Goal: Information Seeking & Learning: Learn about a topic

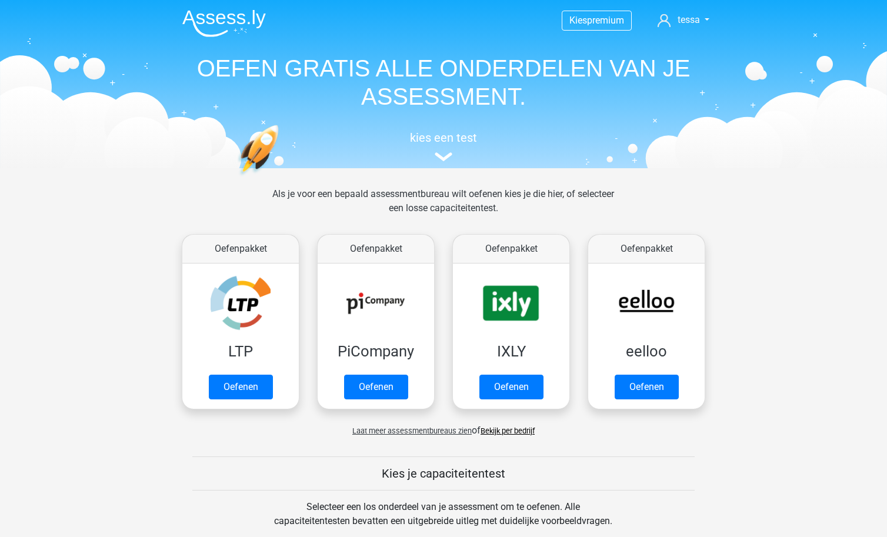
scroll to position [-1, 0]
click at [698, 6] on nav "Kies premium tessa tessa.den.dekker@cameranu.nl" at bounding box center [443, 21] width 541 height 38
click at [698, 14] on span "tessa" at bounding box center [689, 19] width 22 height 11
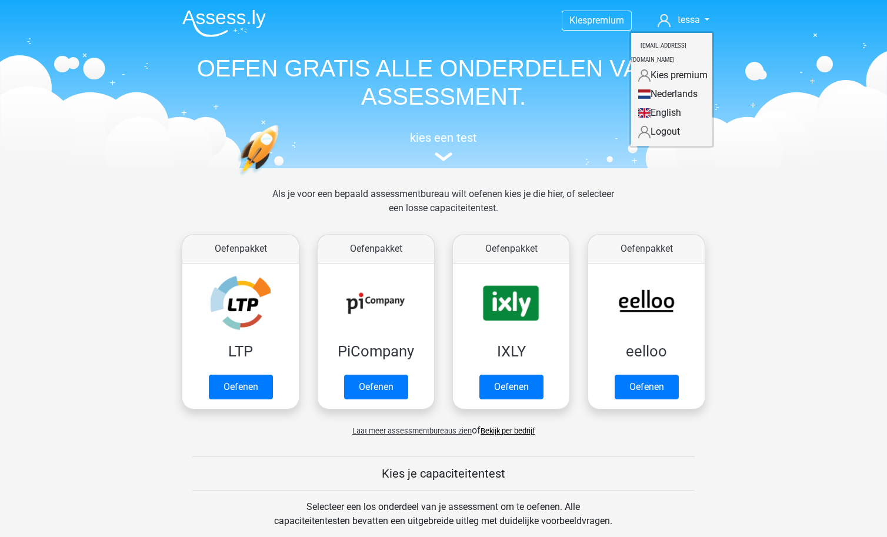
click at [470, 105] on h1 "OEFEN GRATIS ALLE ONDERDELEN VAN JE ASSESSMENT." at bounding box center [443, 82] width 541 height 56
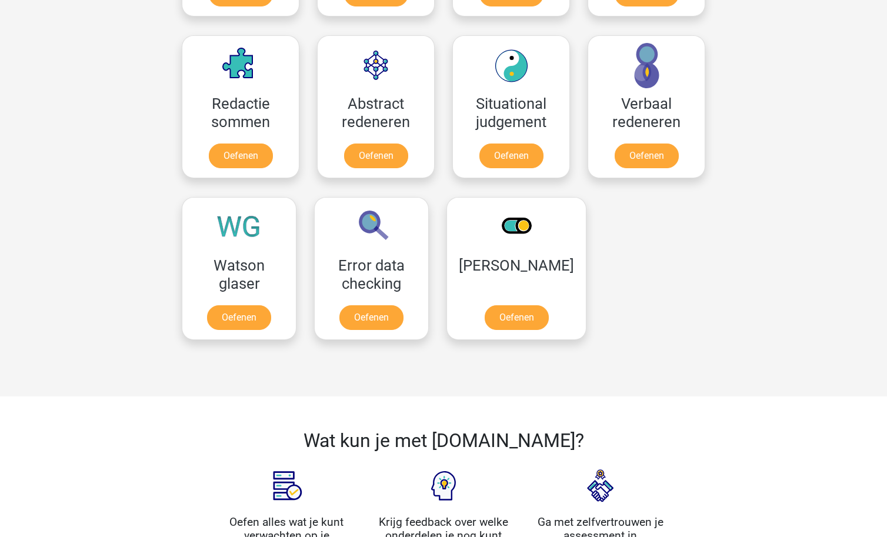
scroll to position [802, 0]
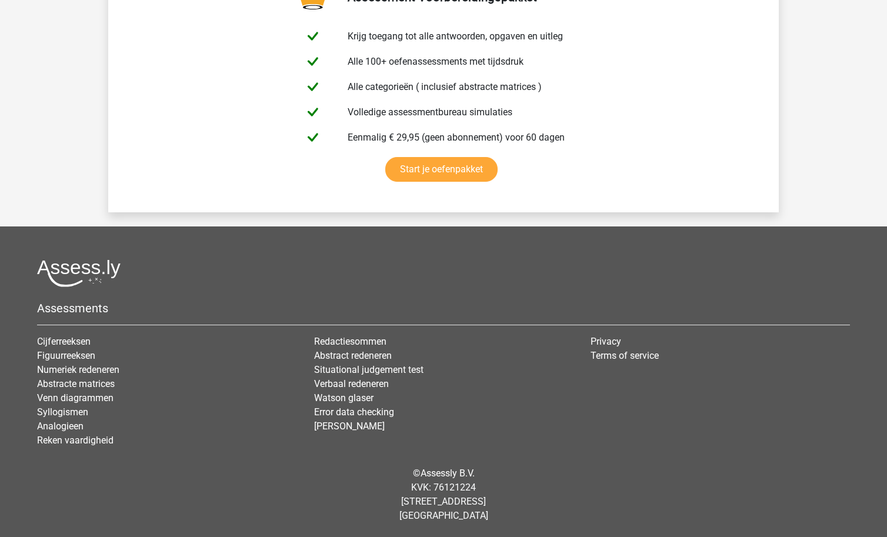
scroll to position [2031, 0]
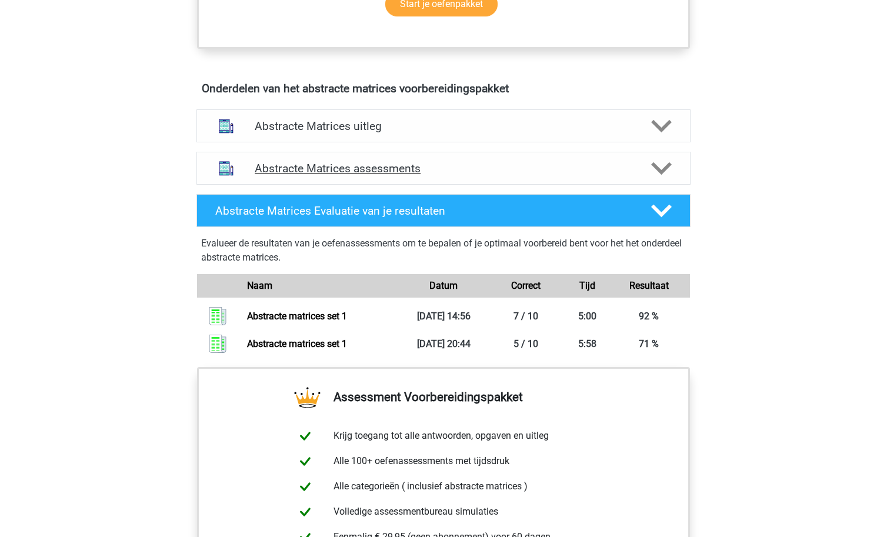
scroll to position [744, 0]
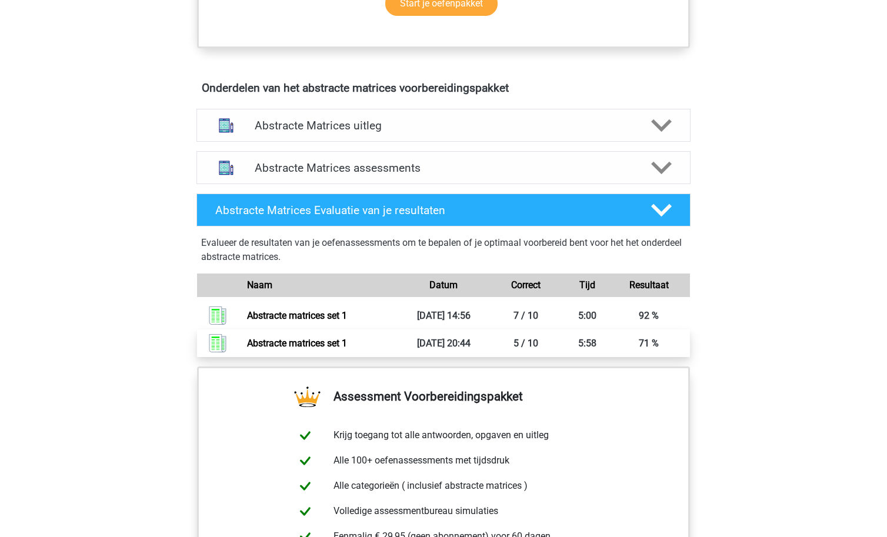
click at [347, 338] on link "Abstracte matrices set 1" at bounding box center [297, 343] width 100 height 11
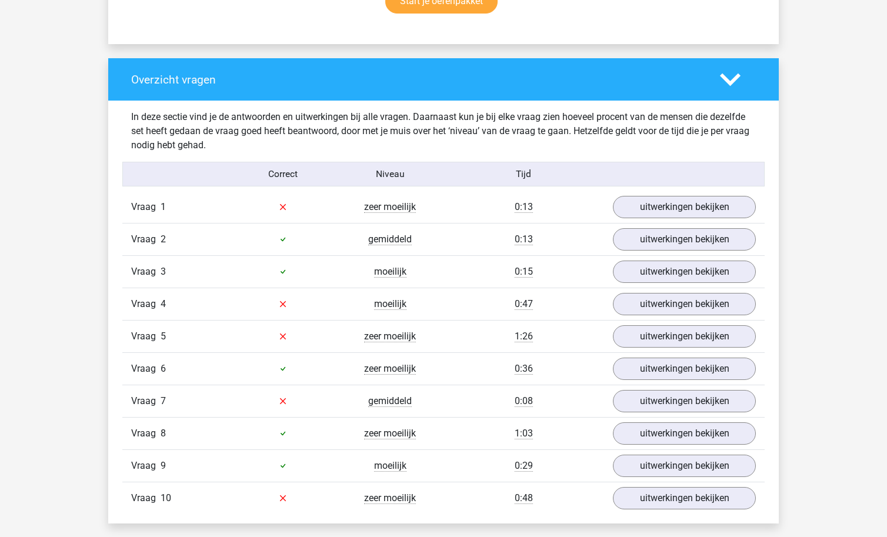
scroll to position [833, 0]
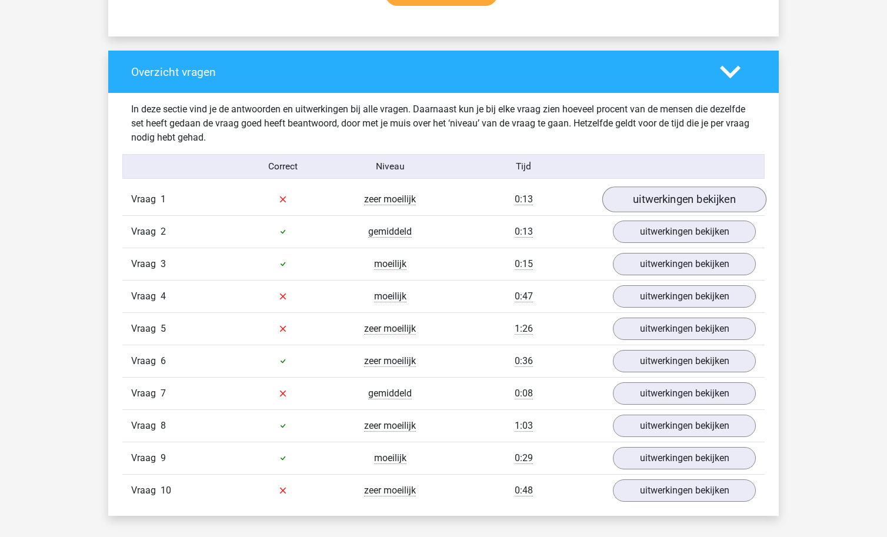
click at [672, 201] on link "uitwerkingen bekijken" at bounding box center [684, 200] width 164 height 26
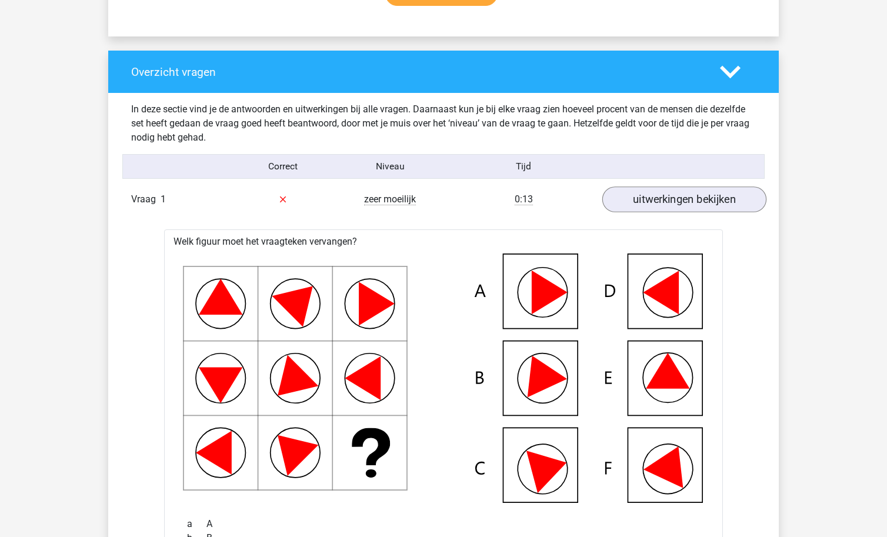
click at [655, 205] on link "uitwerkingen bekijken" at bounding box center [684, 200] width 164 height 26
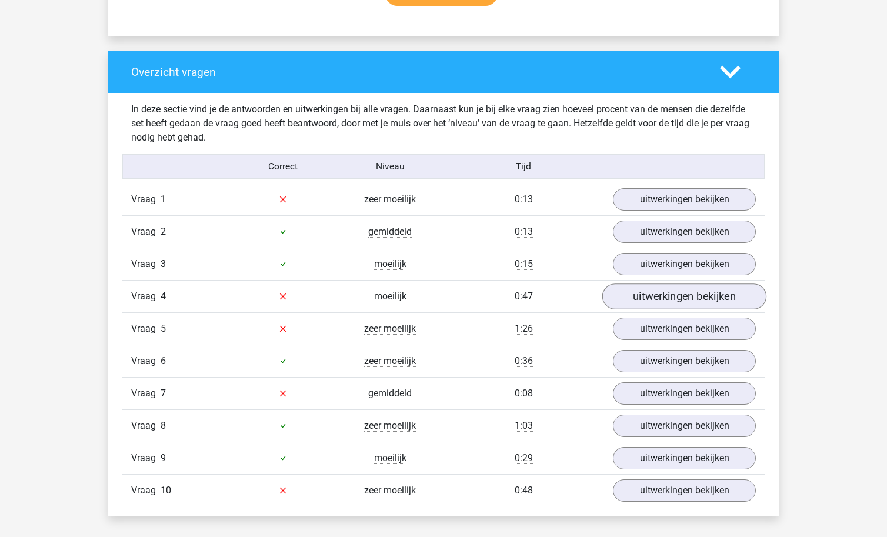
click at [640, 295] on link "uitwerkingen bekijken" at bounding box center [684, 297] width 164 height 26
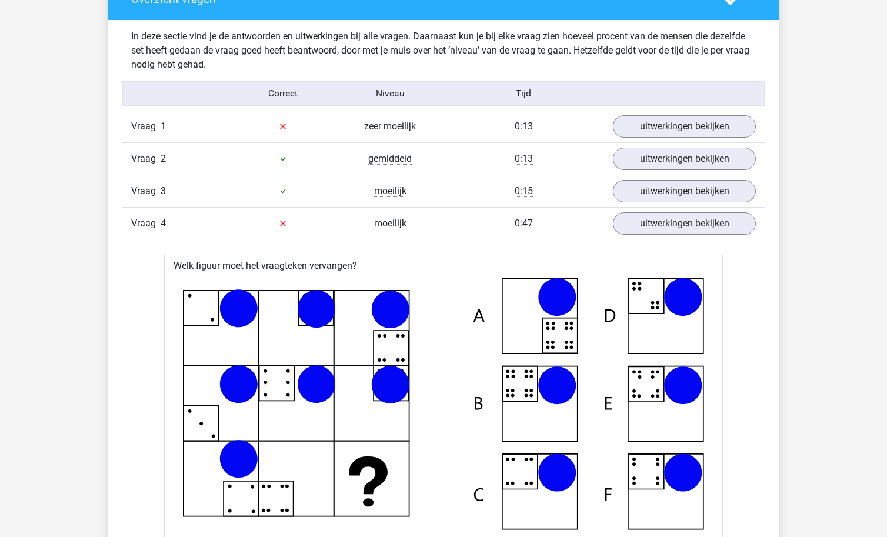
scroll to position [905, 0]
click at [630, 220] on link "uitwerkingen bekijken" at bounding box center [684, 224] width 164 height 26
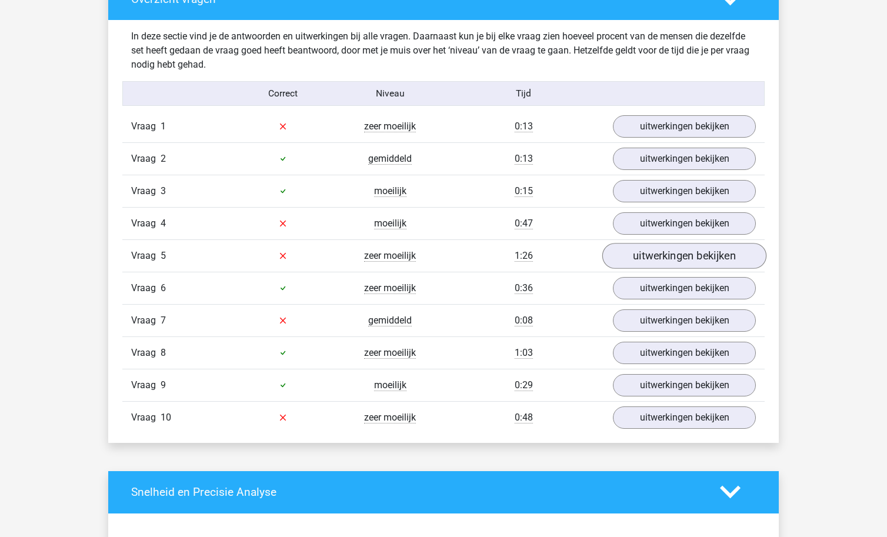
click at [631, 250] on link "uitwerkingen bekijken" at bounding box center [684, 256] width 164 height 26
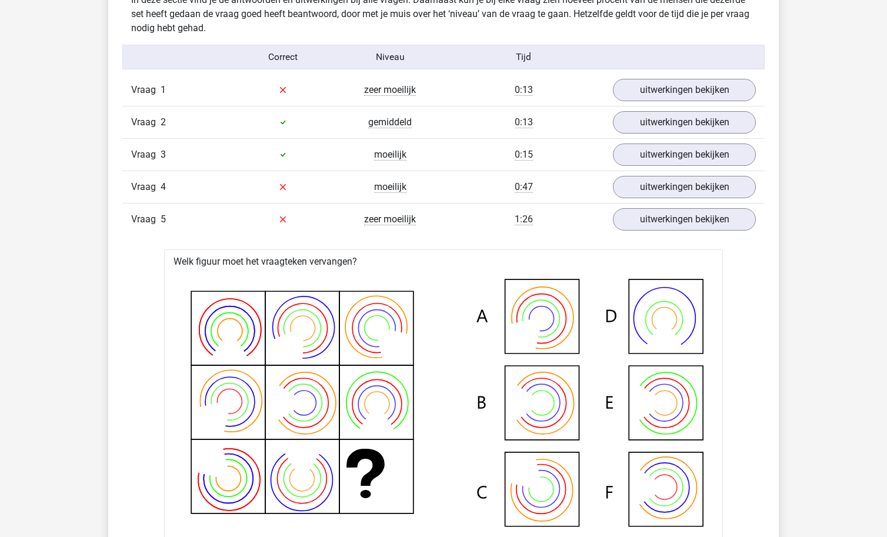
scroll to position [838, 0]
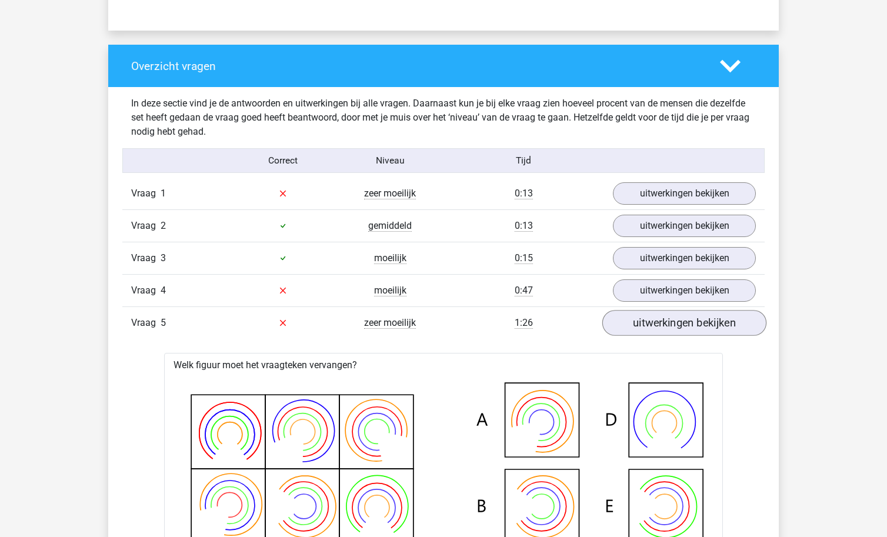
click at [692, 314] on link "uitwerkingen bekijken" at bounding box center [684, 323] width 164 height 26
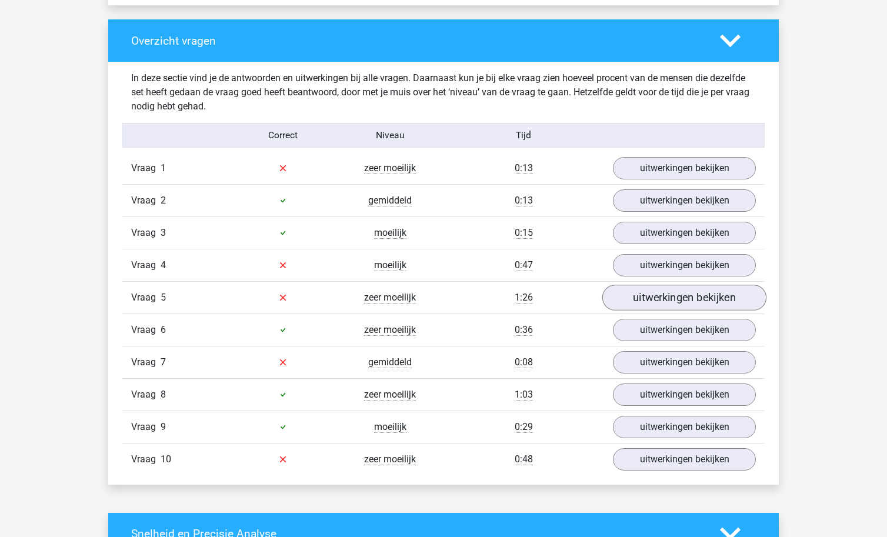
scroll to position [865, 0]
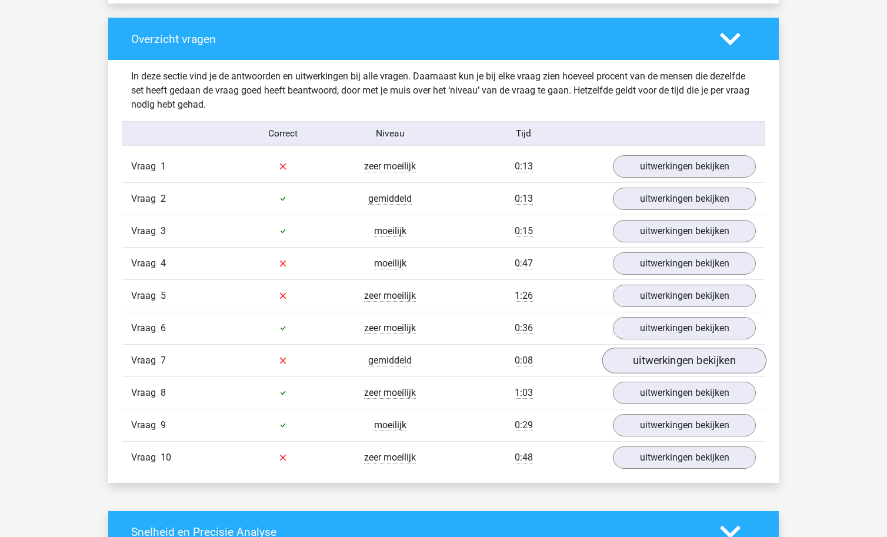
click at [681, 352] on link "uitwerkingen bekijken" at bounding box center [684, 361] width 164 height 26
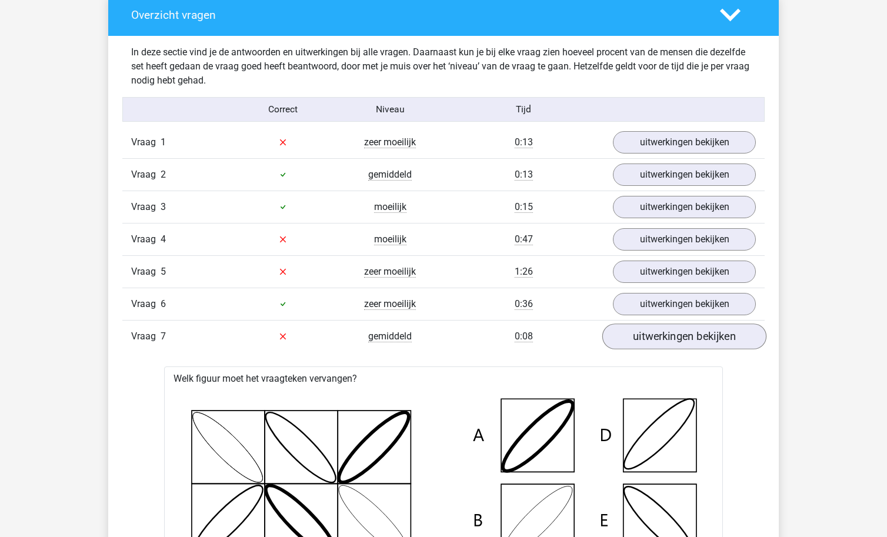
scroll to position [904, 0]
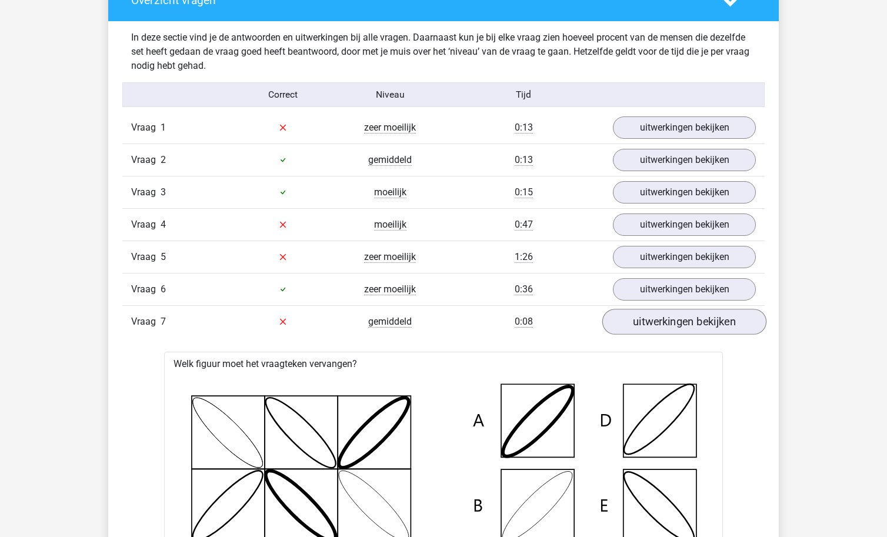
click at [683, 315] on link "uitwerkingen bekijken" at bounding box center [684, 322] width 164 height 26
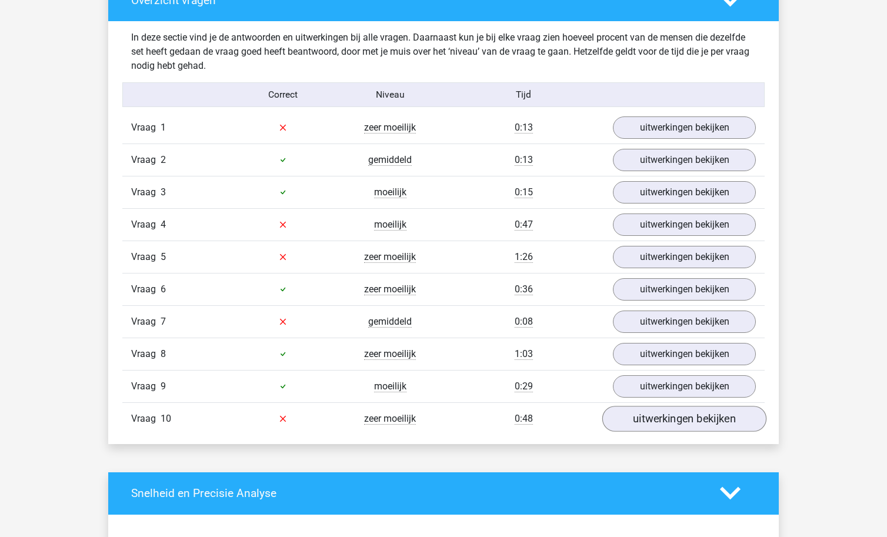
click at [671, 417] on link "uitwerkingen bekijken" at bounding box center [684, 419] width 164 height 26
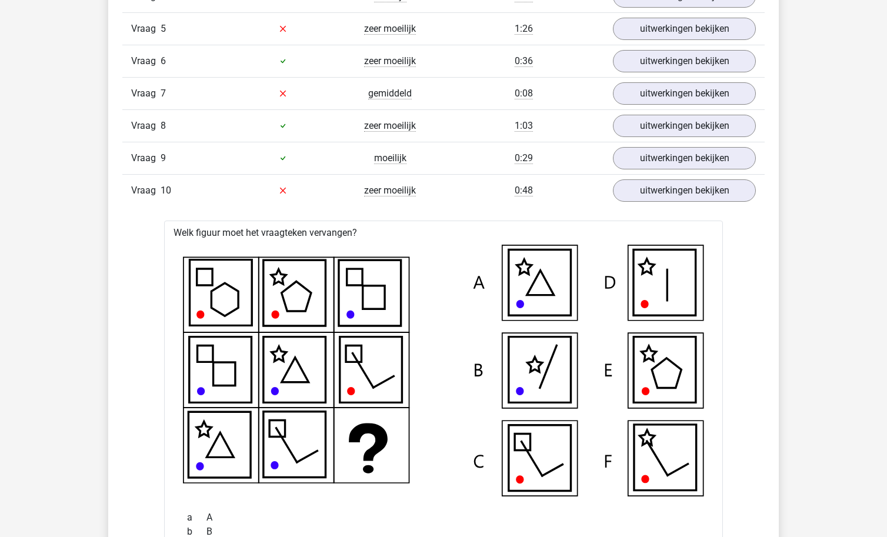
scroll to position [1133, 0]
